Goal: Task Accomplishment & Management: Use online tool/utility

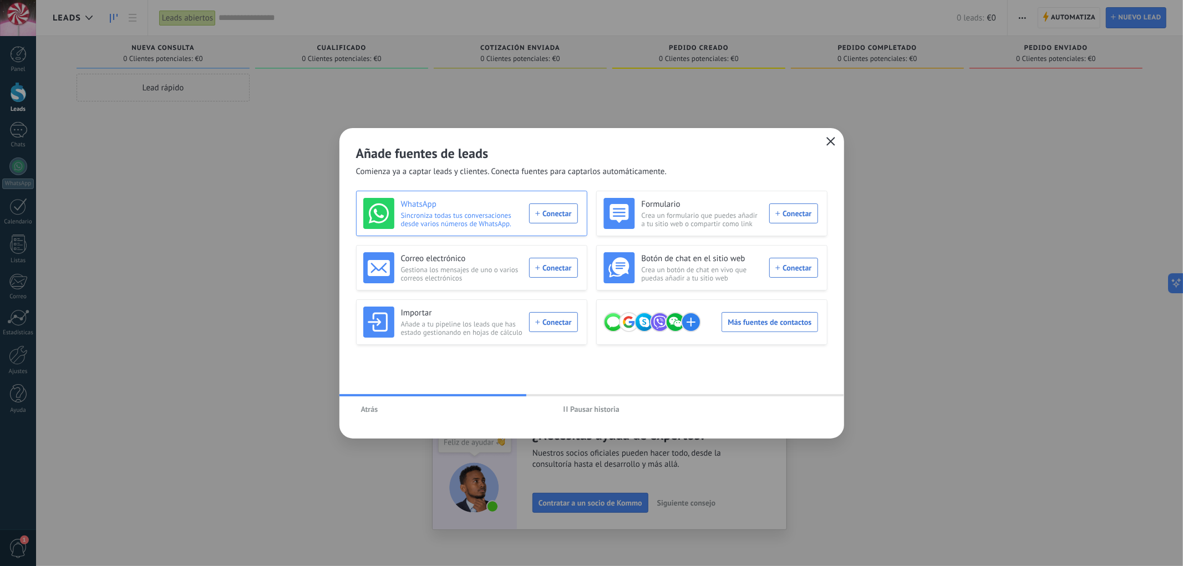
click at [546, 209] on div "WhatsApp Sincroniza todas tus conversaciones desde varios números de WhatsApp. …" at bounding box center [470, 213] width 215 height 31
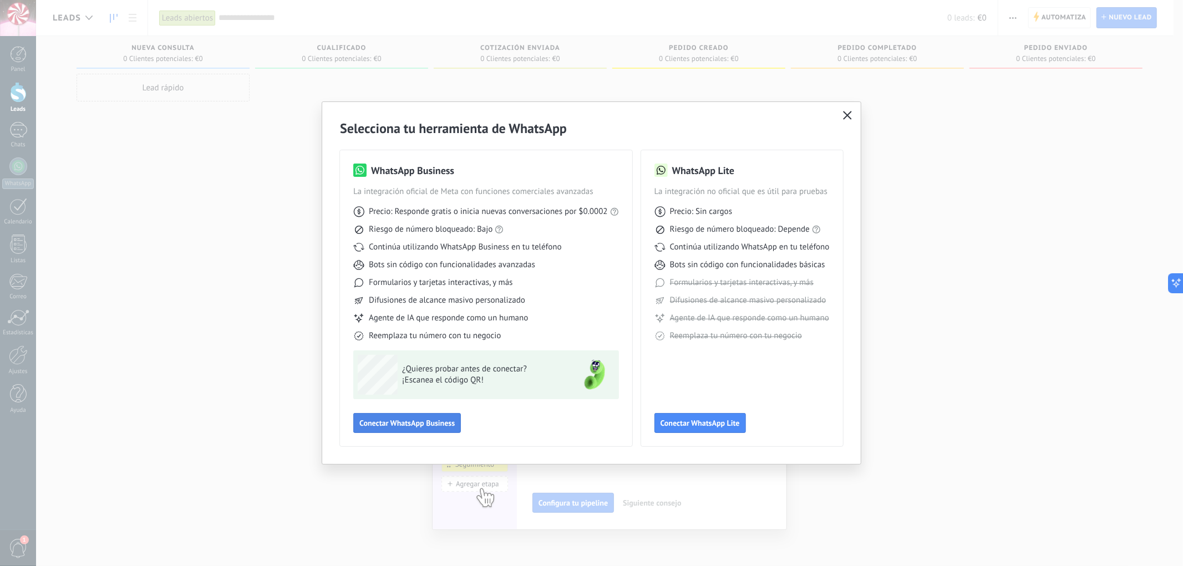
click at [394, 423] on span "Conectar WhatsApp Business" at bounding box center [406, 423] width 95 height 8
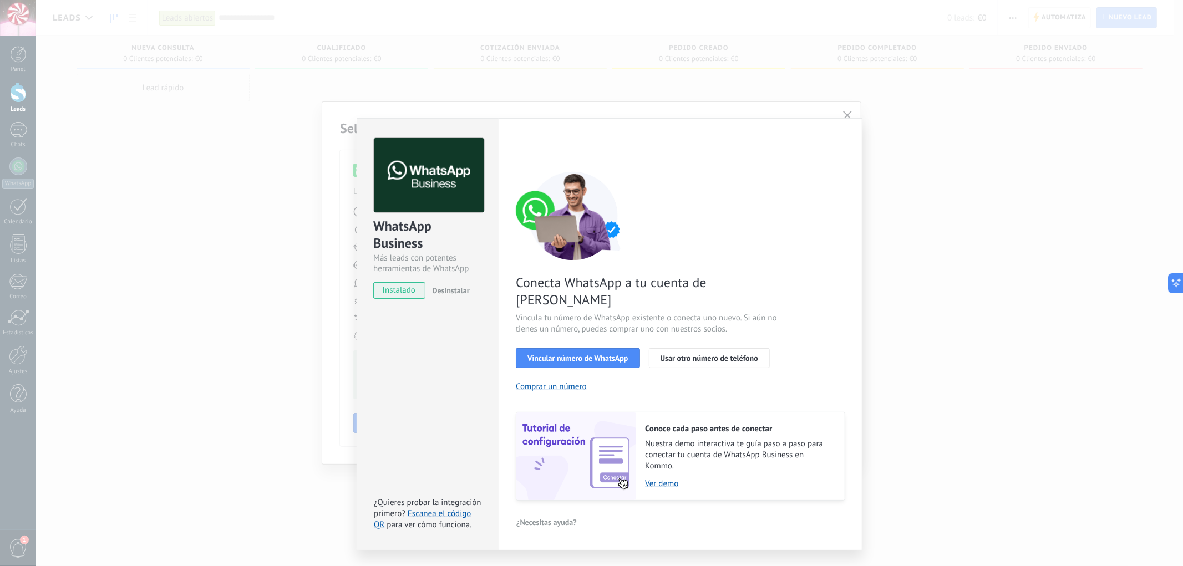
click at [647, 109] on div "WhatsApp Business Más leads con potentes herramientas de WhatsApp instalado Des…" at bounding box center [609, 283] width 1147 height 566
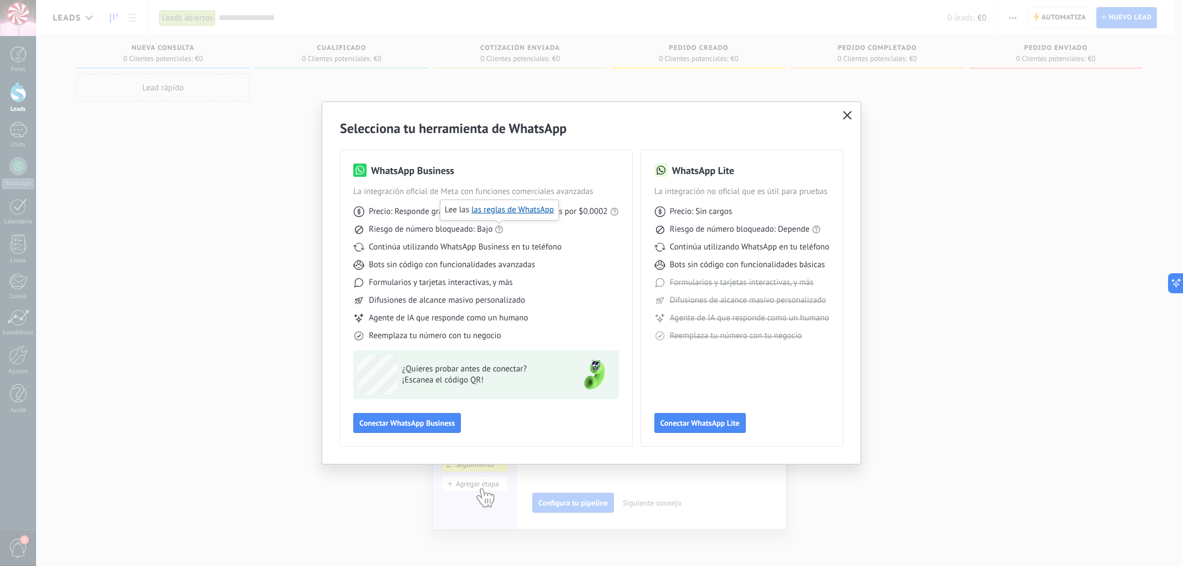
click at [500, 230] on use at bounding box center [499, 230] width 8 height 8
click at [417, 427] on span "Conectar WhatsApp Business" at bounding box center [406, 423] width 95 height 8
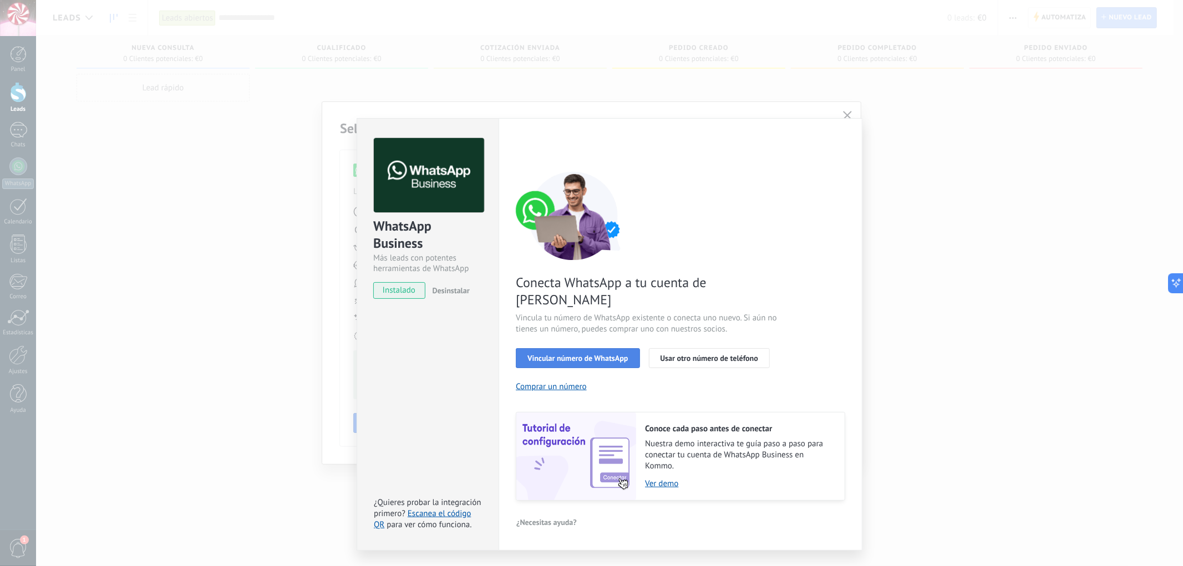
click at [572, 354] on span "Vincular número de WhatsApp" at bounding box center [577, 358] width 100 height 8
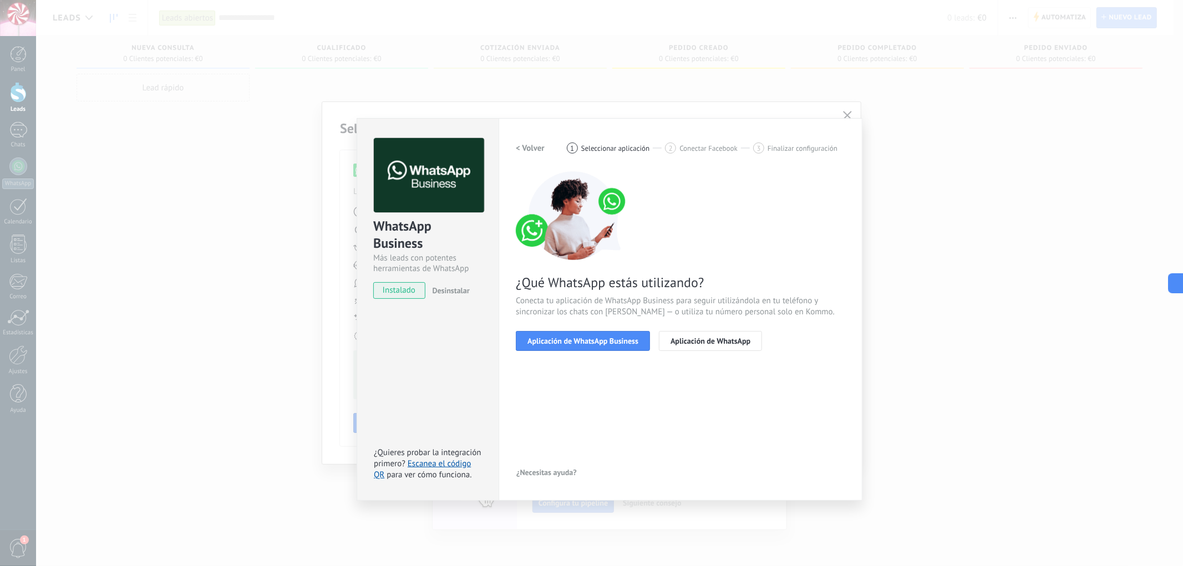
click at [572, 342] on span "Aplicación de WhatsApp Business" at bounding box center [582, 341] width 111 height 8
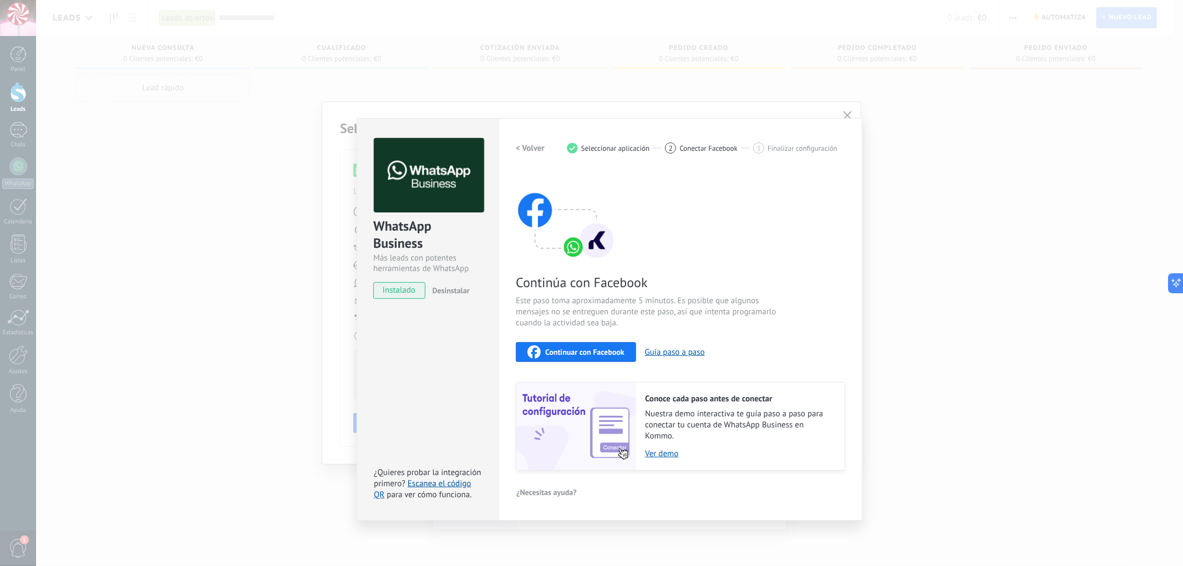
click at [534, 354] on icon "button" at bounding box center [533, 352] width 13 height 13
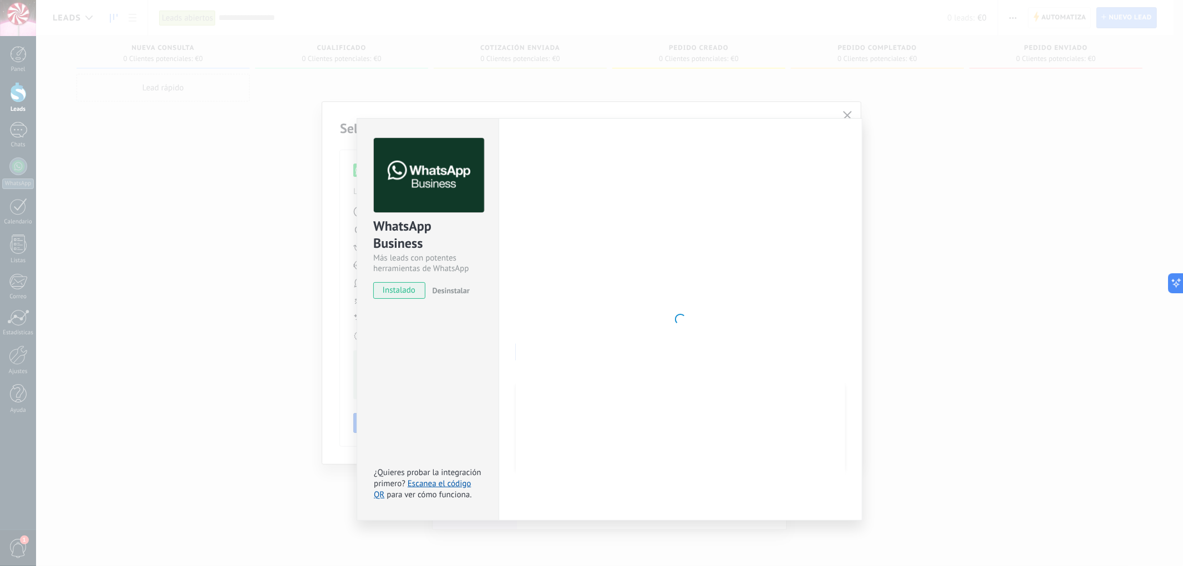
click at [593, 307] on div at bounding box center [680, 319] width 329 height 363
click at [661, 290] on div at bounding box center [680, 319] width 329 height 363
click at [612, 357] on div at bounding box center [680, 319] width 329 height 363
click at [623, 108] on div "WhatsApp Business Más leads con potentes herramientas de WhatsApp instalado Des…" at bounding box center [609, 283] width 1147 height 566
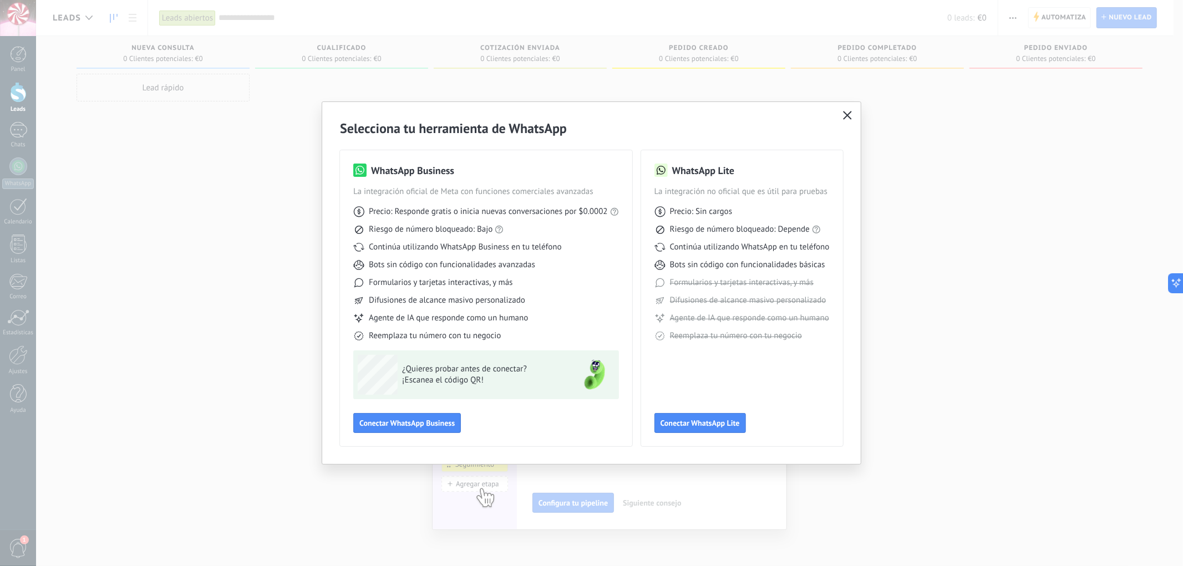
click at [919, 186] on div "Selecciona tu herramienta de WhatsApp WhatsApp Business La integración oficial …" at bounding box center [591, 283] width 1183 height 566
click at [651, 487] on div "Selecciona tu herramienta de WhatsApp WhatsApp Business La integración oficial …" at bounding box center [591, 283] width 1183 height 566
click at [653, 486] on div "Selecciona tu herramienta de WhatsApp WhatsApp Business La integración oficial …" at bounding box center [591, 283] width 1183 height 566
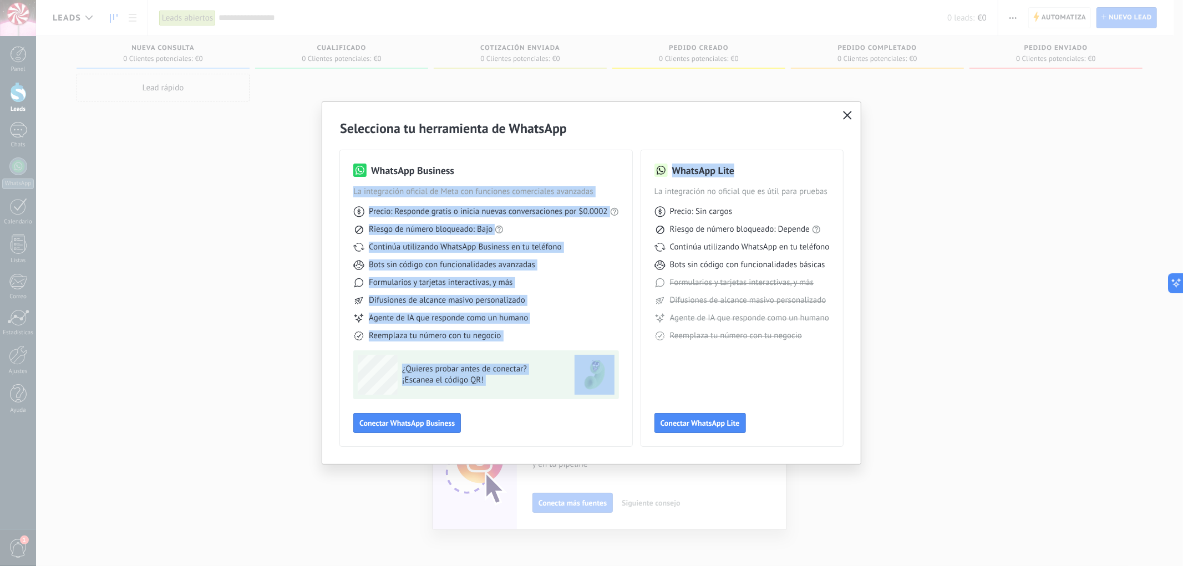
drag, startPoint x: 591, startPoint y: 136, endPoint x: 818, endPoint y: 174, distance: 230.5
click at [818, 174] on div "WhatsApp Business La integración oficial de Meta con funciones comerciales avan…" at bounding box center [591, 292] width 503 height 310
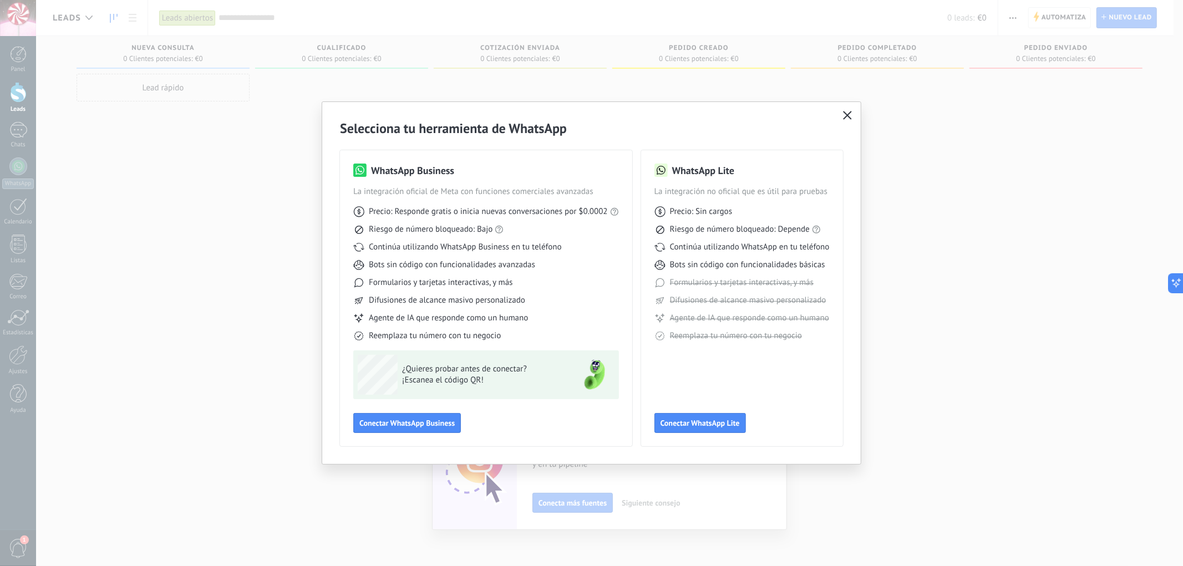
click at [672, 132] on h2 "Selecciona tu herramienta de WhatsApp" at bounding box center [591, 128] width 503 height 17
click at [383, 426] on span "Conectar WhatsApp Business" at bounding box center [406, 423] width 95 height 8
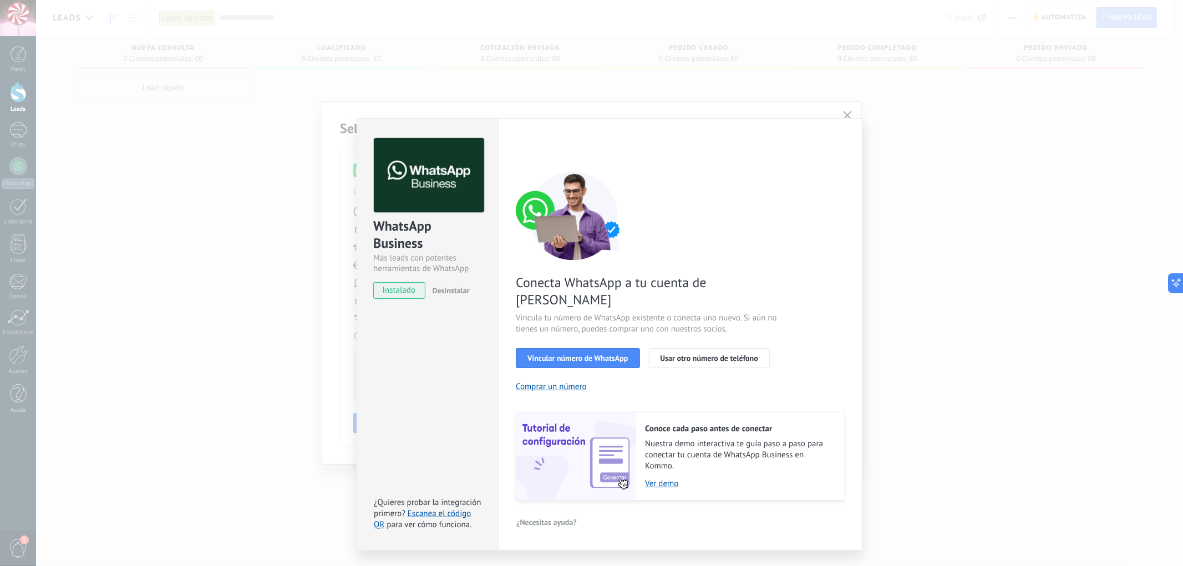
click at [735, 104] on div "WhatsApp Business Más leads con potentes herramientas de WhatsApp instalado Des…" at bounding box center [609, 283] width 1147 height 566
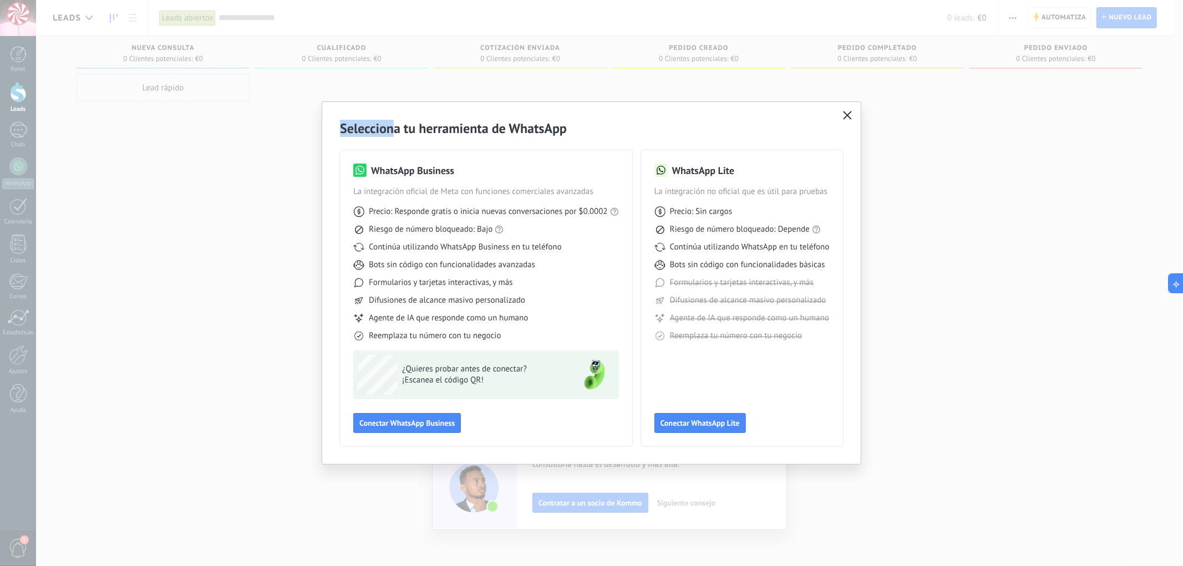
drag, startPoint x: 392, startPoint y: 104, endPoint x: 778, endPoint y: 467, distance: 529.7
click at [778, 467] on div "Selecciona tu herramienta de WhatsApp WhatsApp Business La integración oficial …" at bounding box center [591, 283] width 1183 height 566
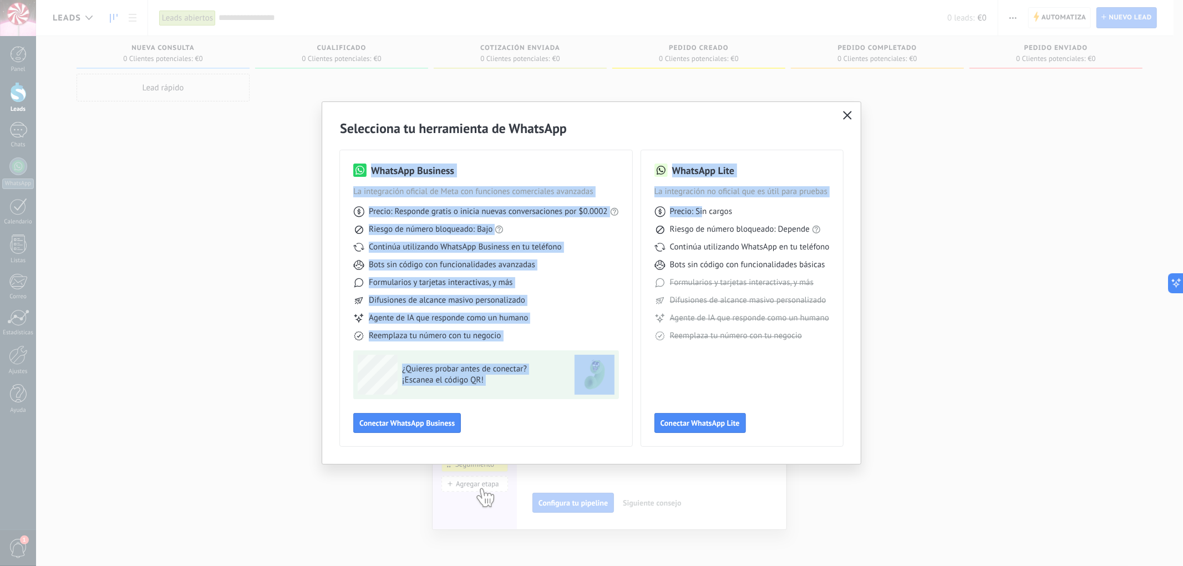
drag, startPoint x: 623, startPoint y: 114, endPoint x: 702, endPoint y: 207, distance: 122.4
click at [702, 207] on div "Selecciona tu herramienta de WhatsApp WhatsApp Business La integración oficial …" at bounding box center [591, 283] width 539 height 362
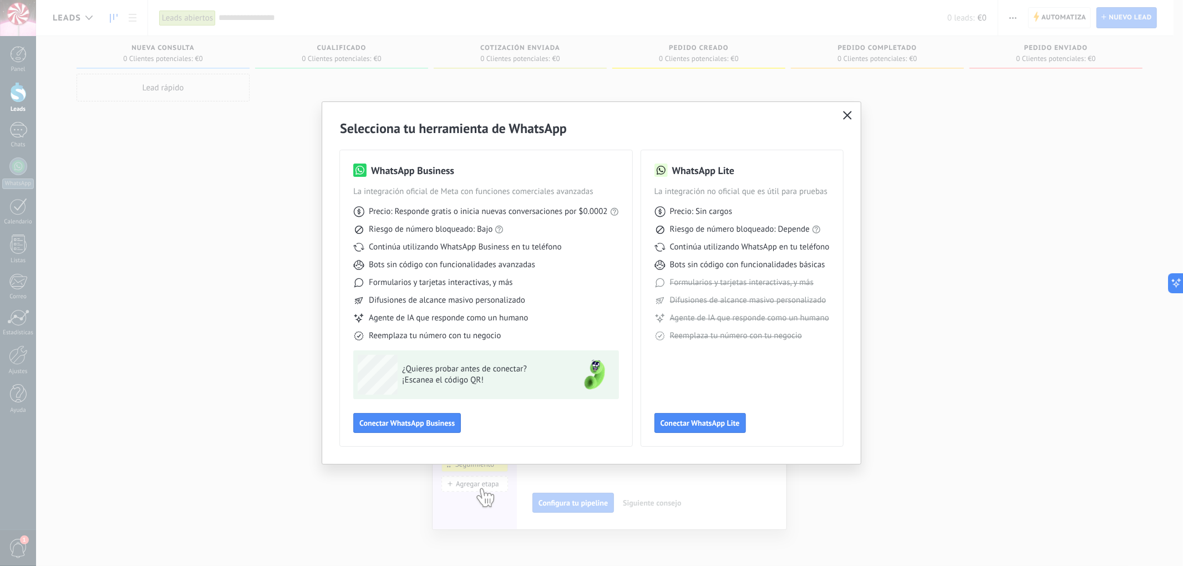
click at [885, 229] on div "Selecciona tu herramienta de WhatsApp WhatsApp Business La integración oficial …" at bounding box center [591, 283] width 1183 height 566
click at [397, 427] on span "Conectar WhatsApp Business" at bounding box center [406, 423] width 95 height 8
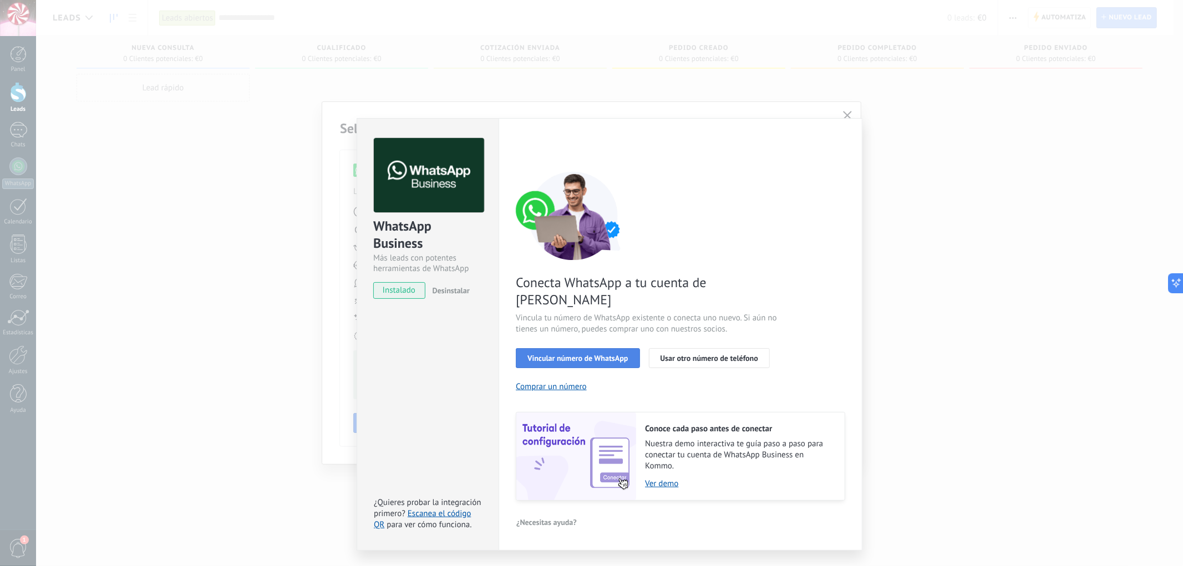
click at [597, 354] on span "Vincular número de WhatsApp" at bounding box center [577, 358] width 100 height 8
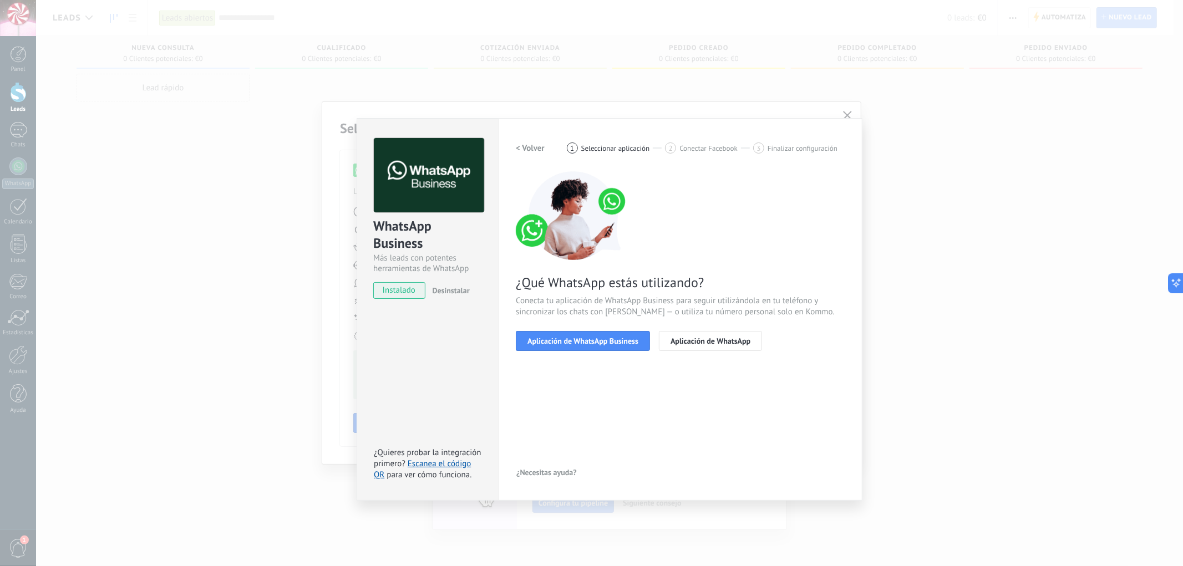
click at [597, 341] on span "Aplicación de WhatsApp Business" at bounding box center [582, 341] width 111 height 8
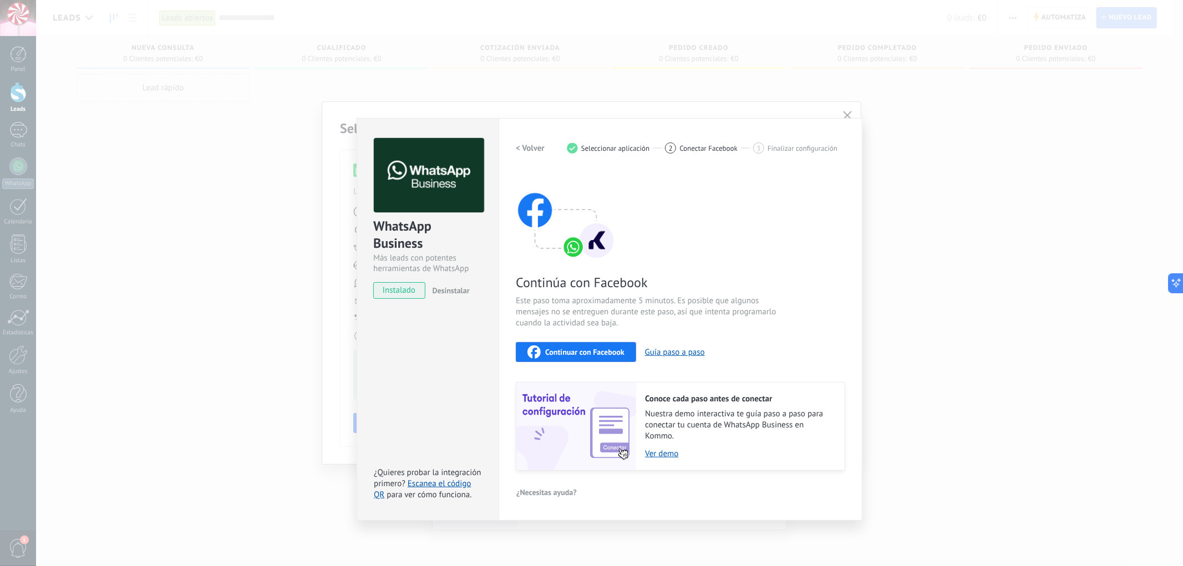
click at [596, 348] on span "Continuar con Facebook" at bounding box center [584, 352] width 79 height 8
click at [828, 135] on div "Configuraciones Autorizaciones This tab logs the users who have granted integra…" at bounding box center [681, 319] width 364 height 403
click at [795, 113] on div "WhatsApp Business Más leads con potentes herramientas de WhatsApp instalado Des…" at bounding box center [609, 283] width 1147 height 566
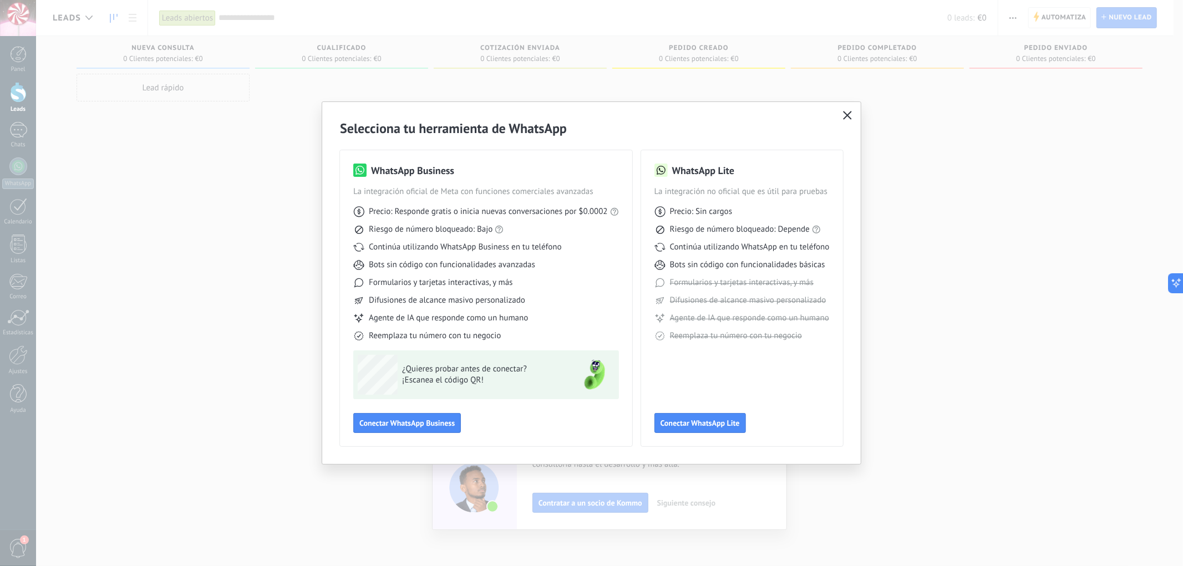
click at [844, 116] on icon "button" at bounding box center [847, 115] width 9 height 9
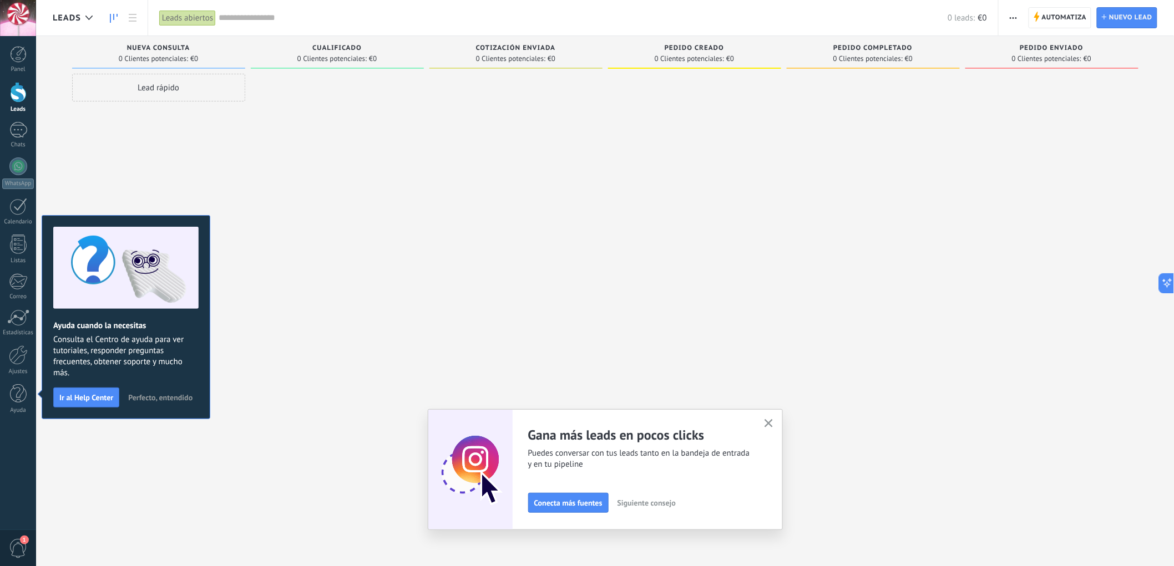
click at [13, 97] on div at bounding box center [18, 92] width 17 height 21
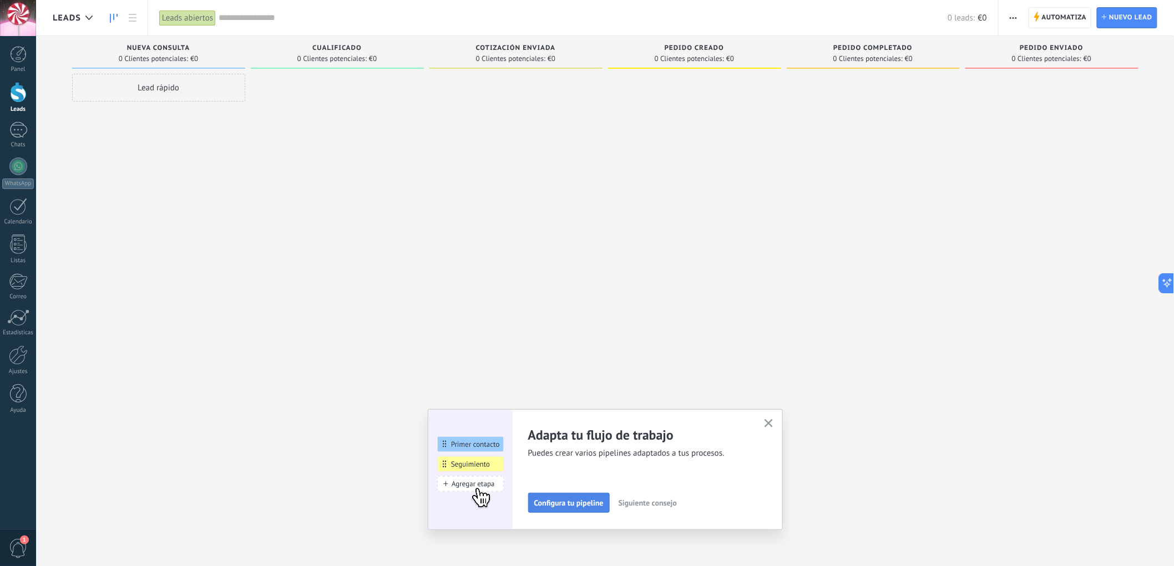
click at [570, 506] on span "Configura tu pipeline" at bounding box center [568, 503] width 69 height 8
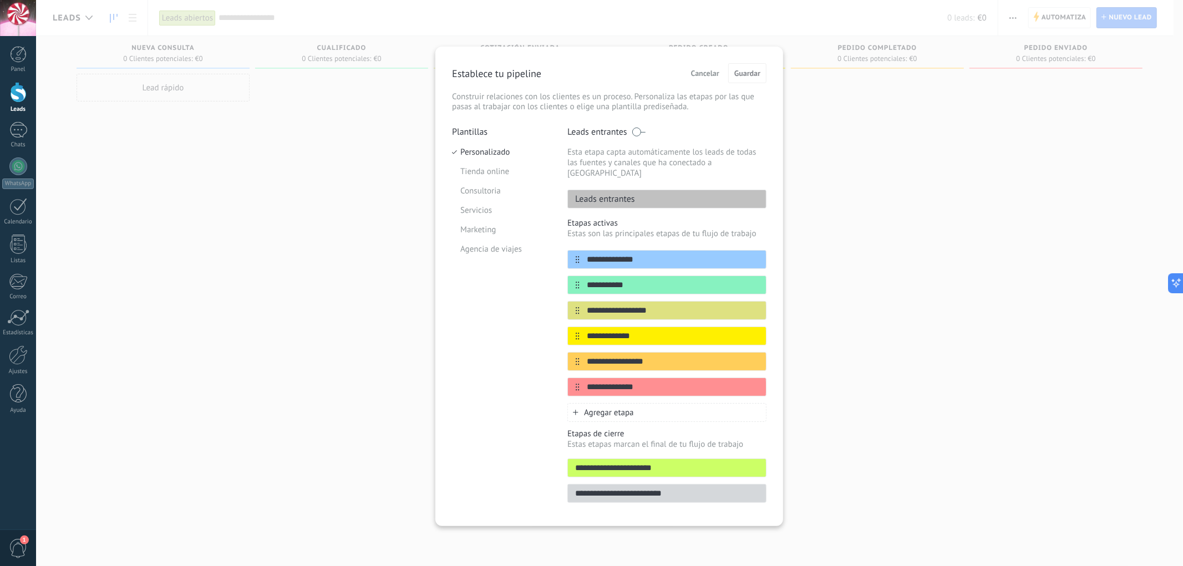
click at [708, 63] on div "Cancelar Guardar" at bounding box center [726, 73] width 80 height 20
click at [707, 70] on span "Cancelar" at bounding box center [705, 73] width 28 height 8
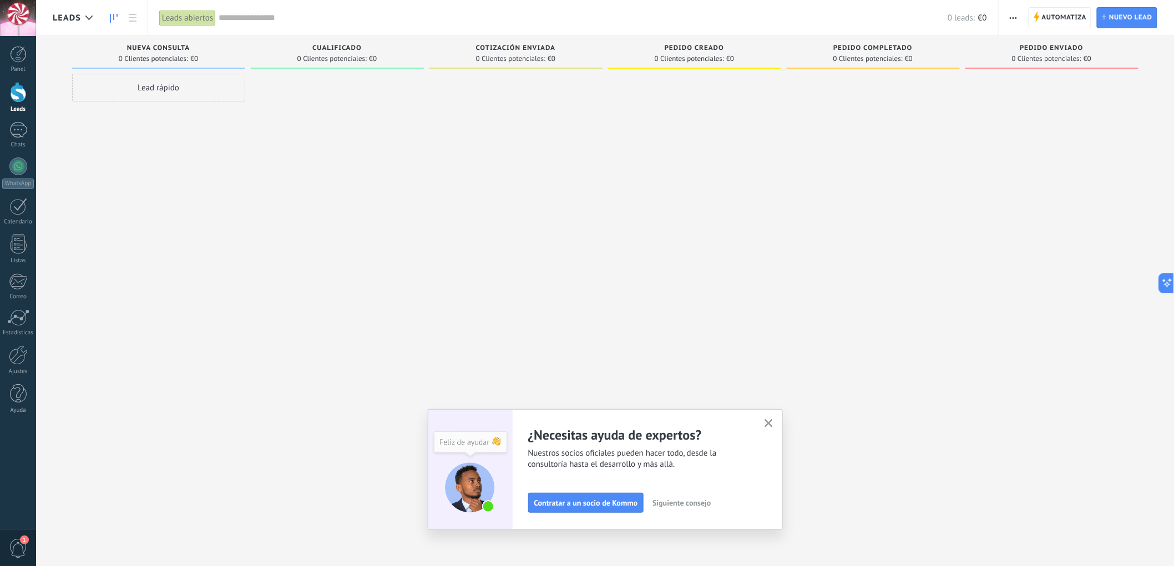
click at [23, 95] on div at bounding box center [18, 92] width 17 height 21
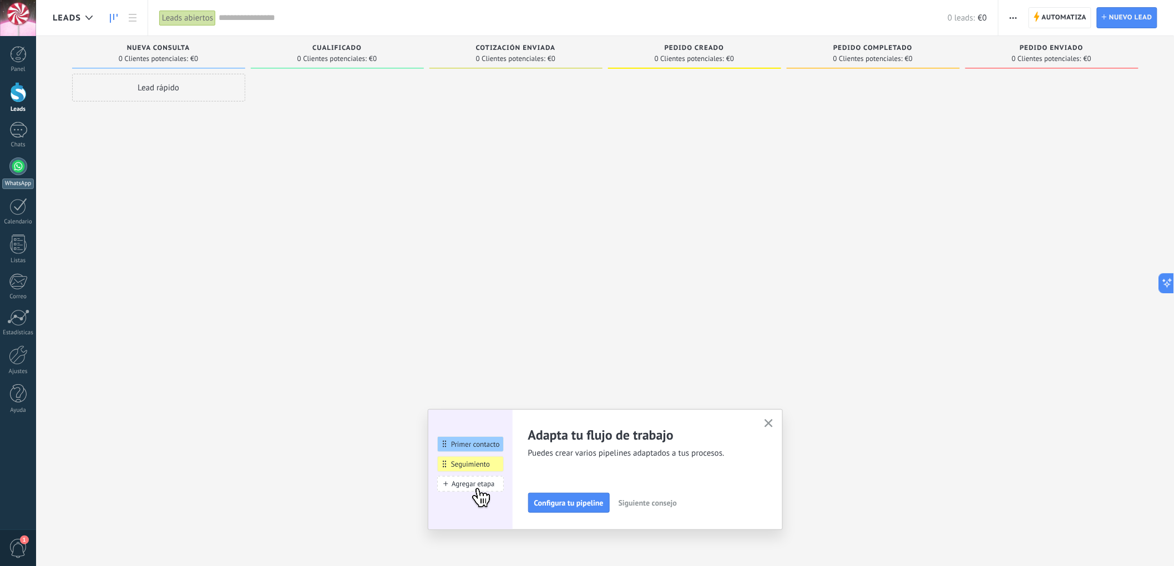
click at [21, 164] on div at bounding box center [18, 167] width 18 height 18
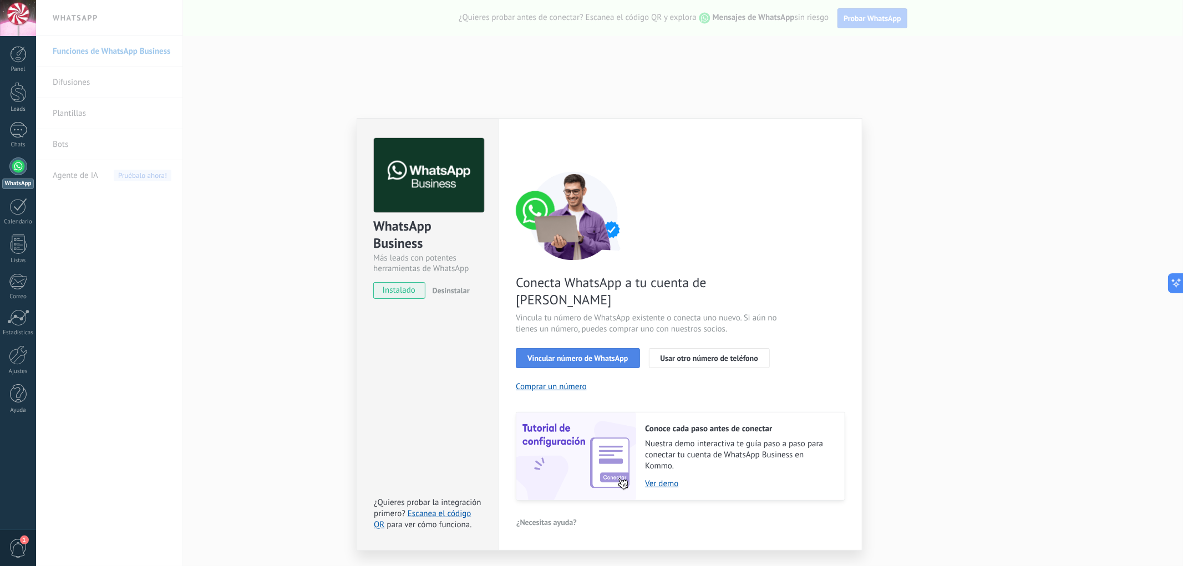
click at [600, 354] on span "Vincular número de WhatsApp" at bounding box center [577, 358] width 100 height 8
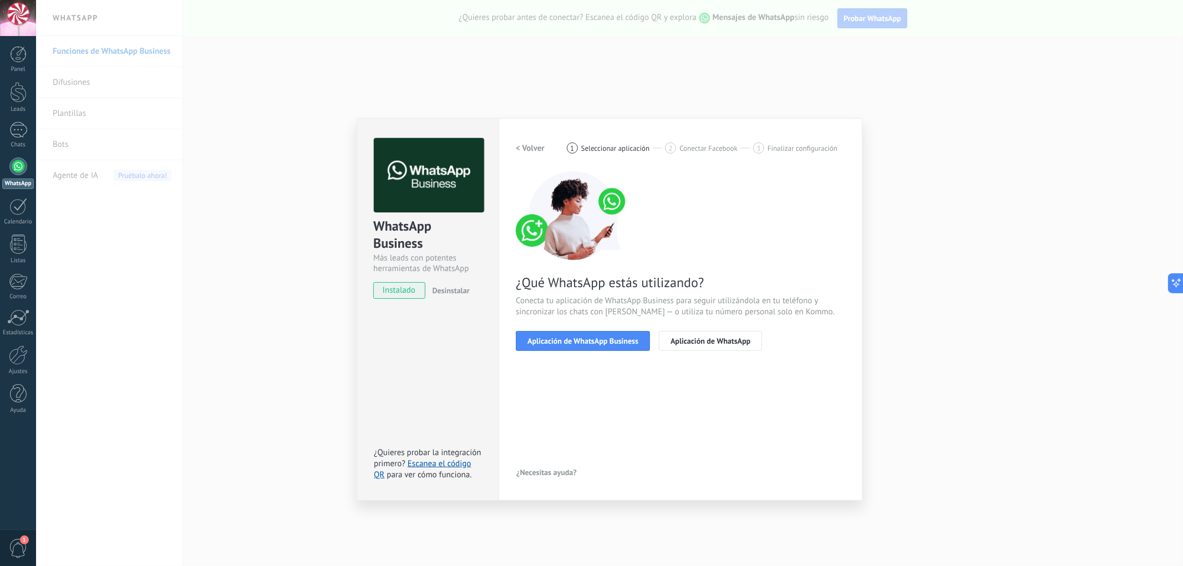
click at [600, 337] on span "Aplicación de WhatsApp Business" at bounding box center [582, 341] width 111 height 8
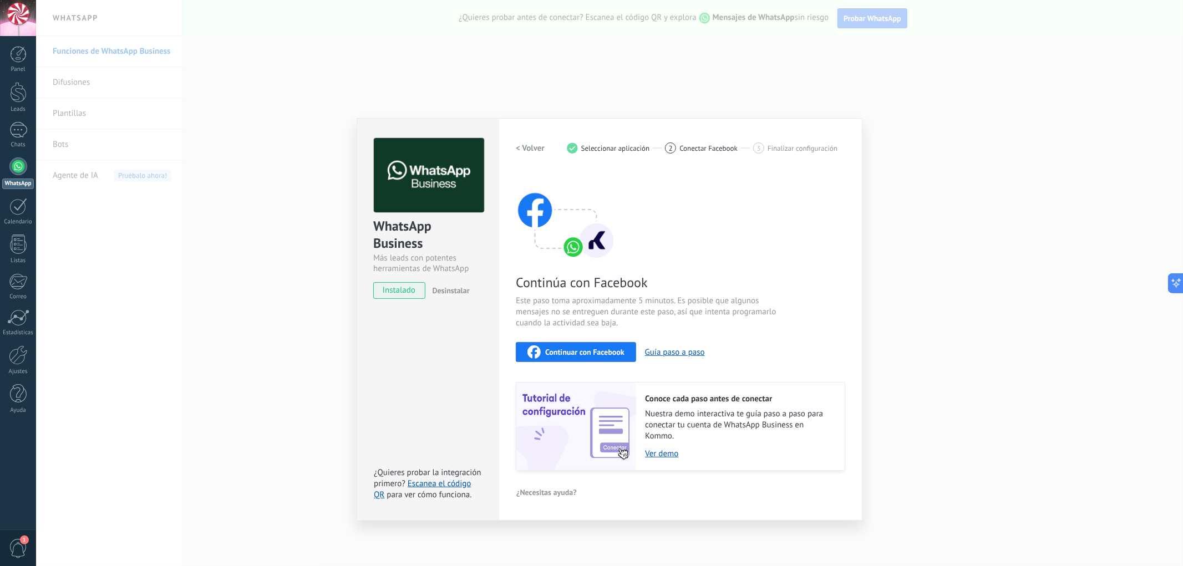
click at [591, 356] on span "Continuar con Facebook" at bounding box center [584, 352] width 79 height 8
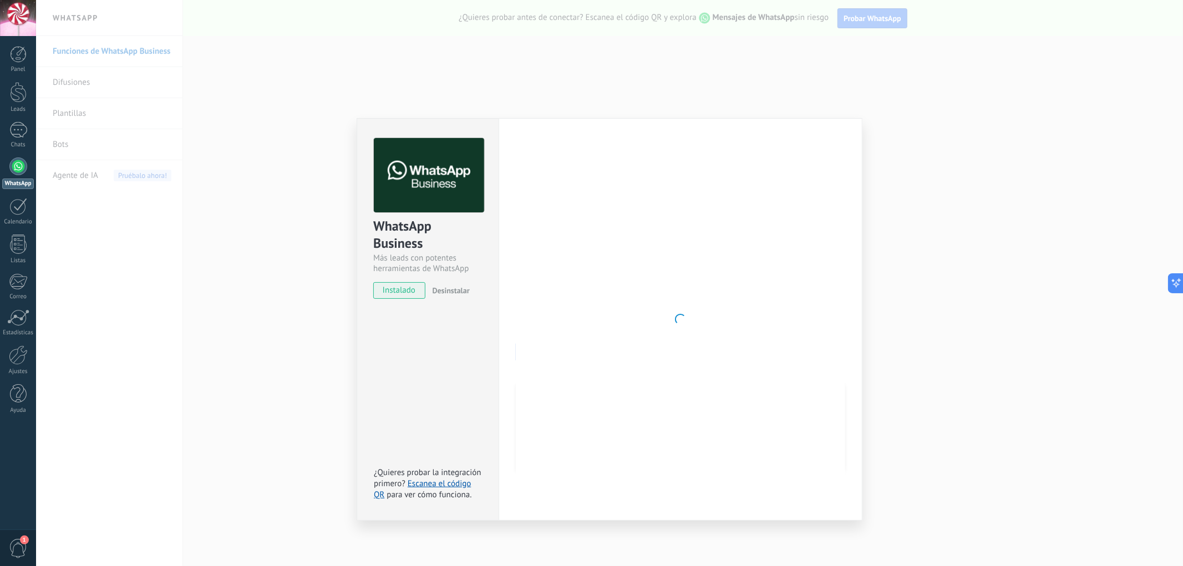
click at [1022, 380] on div "WhatsApp Business Más leads con potentes herramientas de WhatsApp instalado Des…" at bounding box center [609, 283] width 1147 height 566
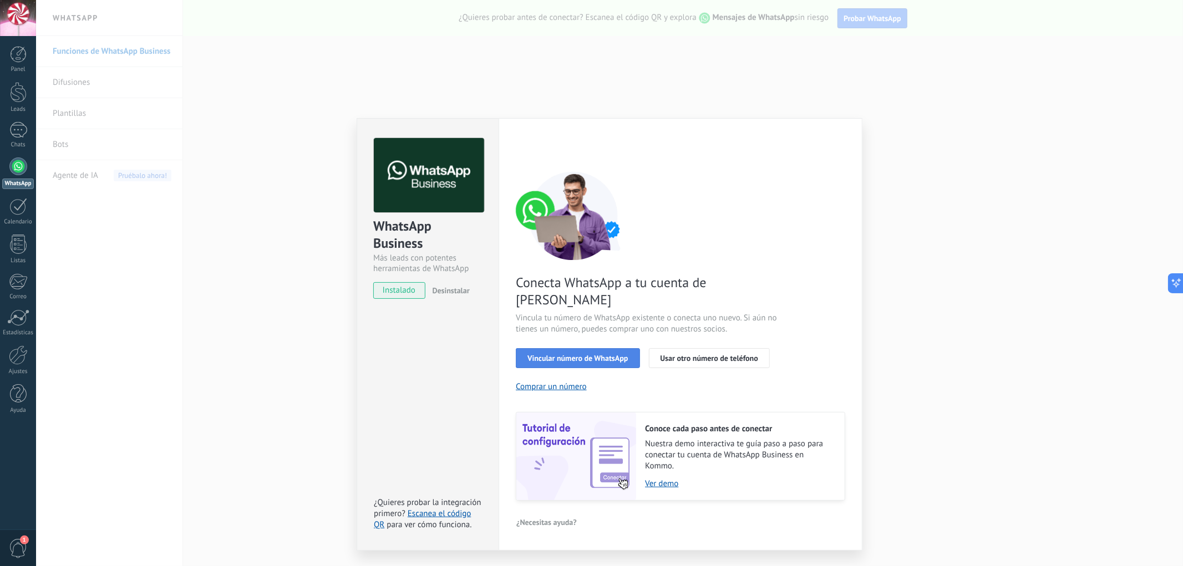
click at [563, 349] on button "Vincular número de WhatsApp" at bounding box center [578, 358] width 124 height 20
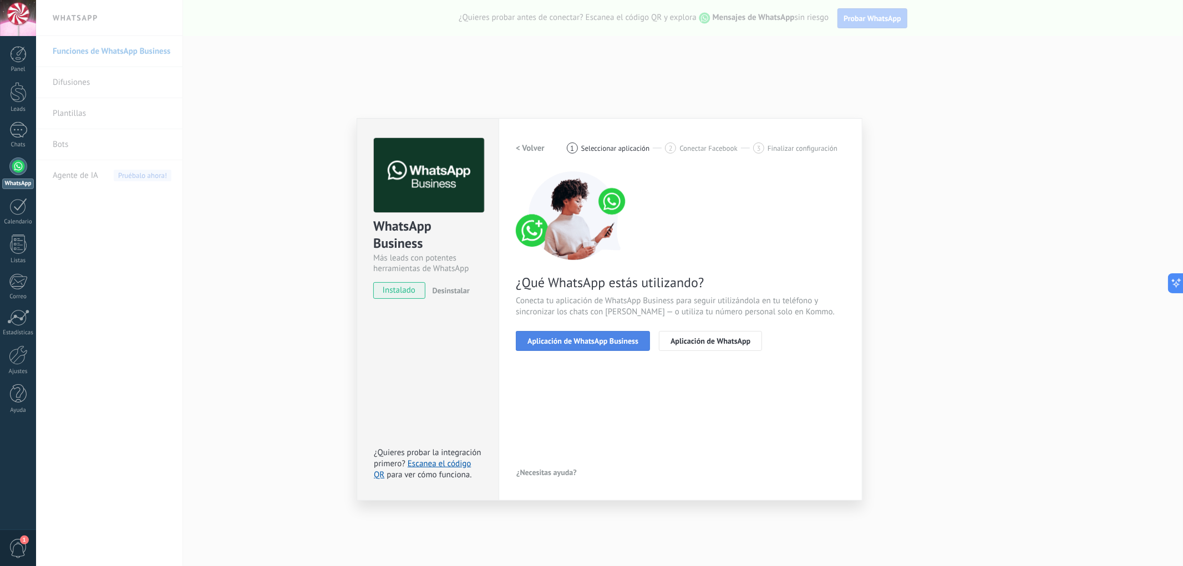
click at [581, 337] on span "Aplicación de WhatsApp Business" at bounding box center [582, 341] width 111 height 8
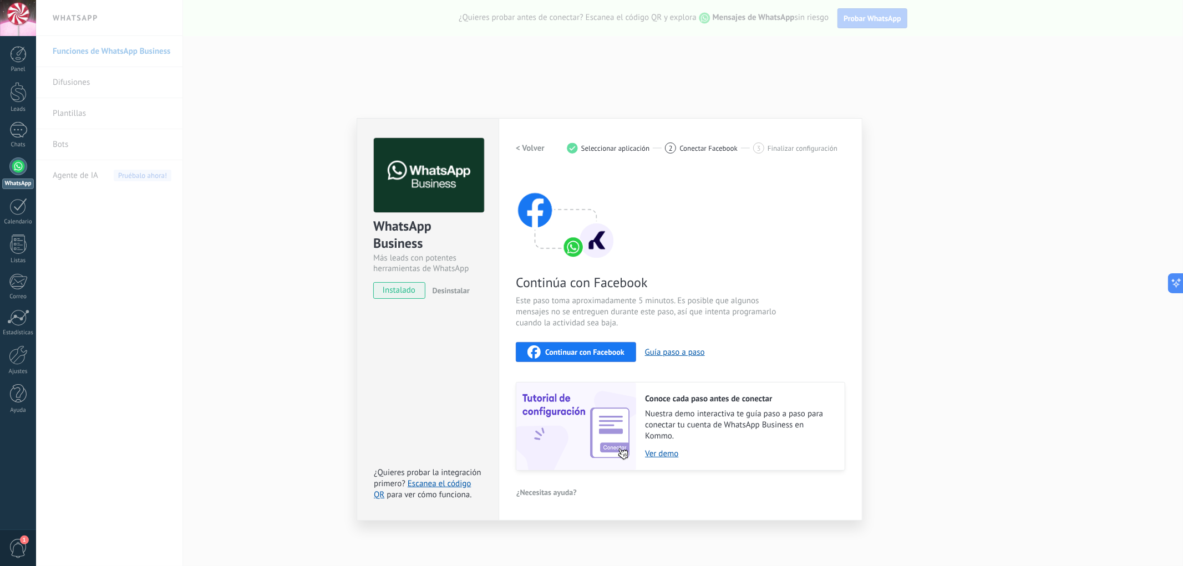
click at [582, 346] on div "Continuar con Facebook" at bounding box center [575, 352] width 97 height 13
click at [583, 353] on span "Continuar con Facebook" at bounding box center [584, 352] width 79 height 8
